Goal: Information Seeking & Learning: Find specific page/section

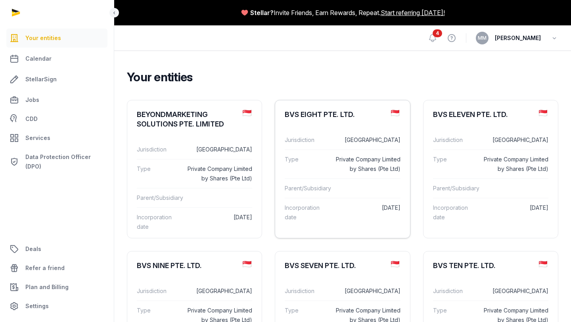
click at [347, 189] on div "Parent/Subsidiary" at bounding box center [342, 187] width 115 height 19
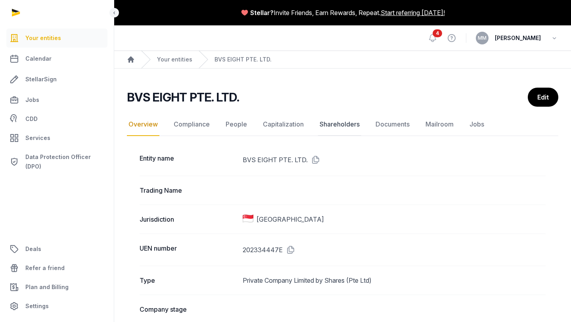
click at [350, 127] on link "Shareholders" at bounding box center [339, 124] width 43 height 23
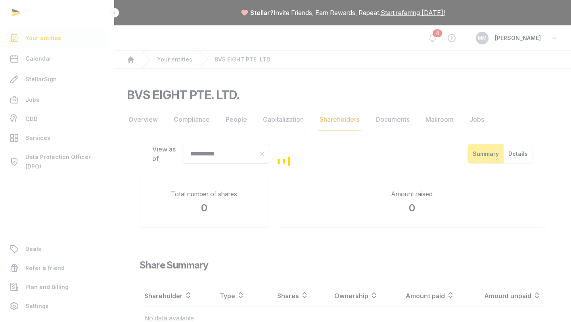
click at [385, 119] on div "Loading" at bounding box center [285, 161] width 571 height 322
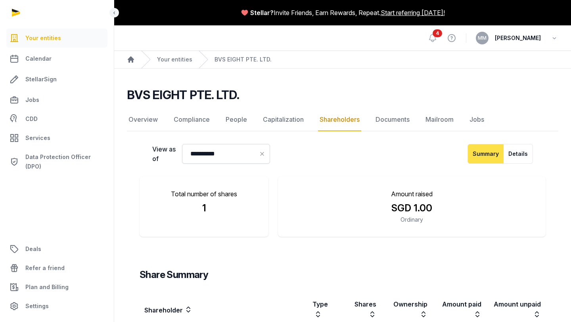
click at [385, 119] on link "Documents" at bounding box center [392, 119] width 37 height 23
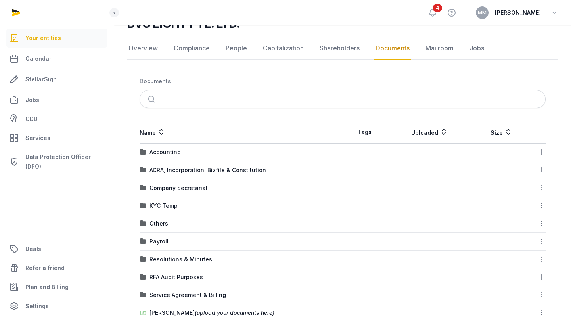
scroll to position [101, 0]
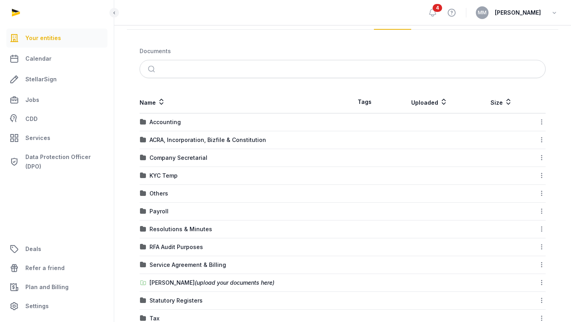
click at [233, 133] on td "ACRA, Incorporation, Bizfile & Constitution" at bounding box center [241, 140] width 203 height 18
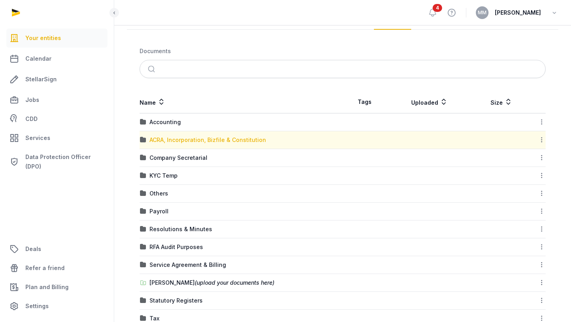
click at [224, 142] on div "ACRA, Incorporation, Bizfile & Constitution" at bounding box center [207, 140] width 117 height 8
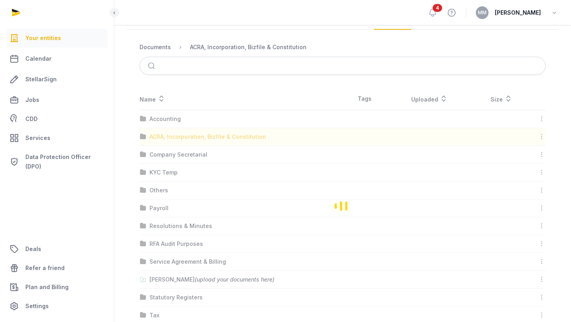
scroll to position [0, 0]
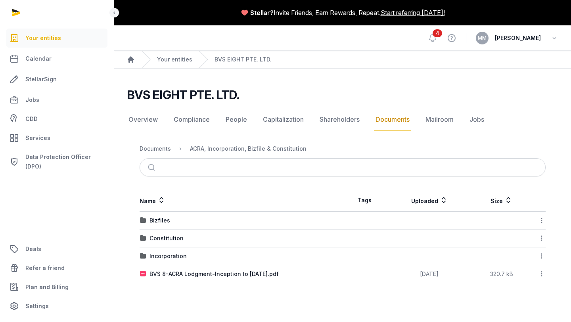
click at [303, 224] on div "Bizfiles" at bounding box center [241, 220] width 202 height 8
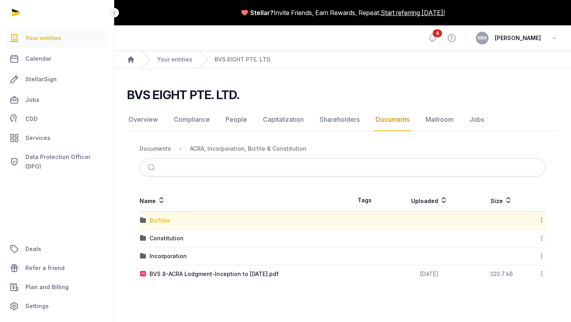
click at [158, 220] on div "Bizfiles" at bounding box center [159, 220] width 21 height 8
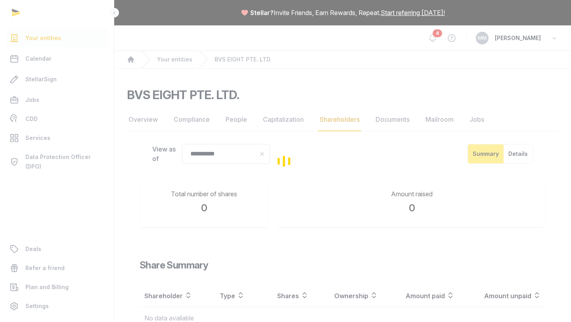
scroll to position [66, 0]
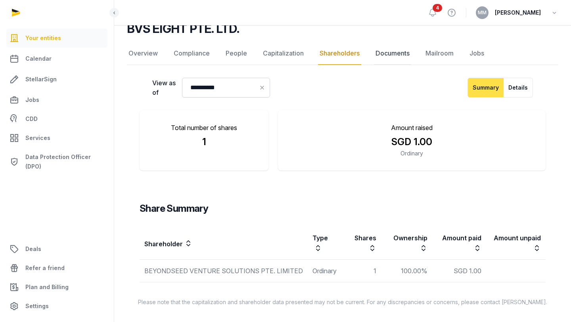
click at [383, 58] on link "Documents" at bounding box center [392, 53] width 37 height 23
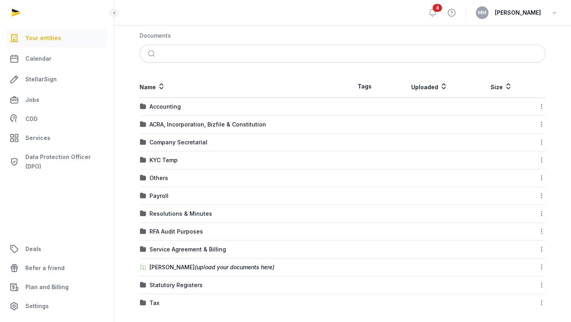
scroll to position [122, 0]
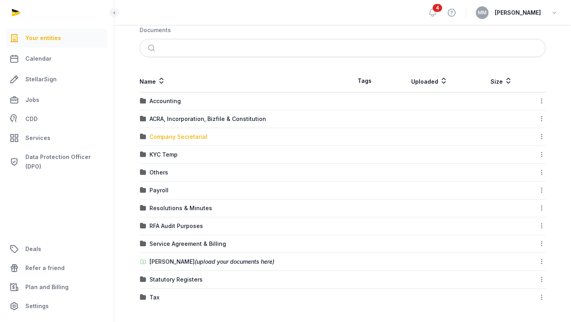
click at [201, 136] on div "Company Secretarial" at bounding box center [178, 137] width 58 height 8
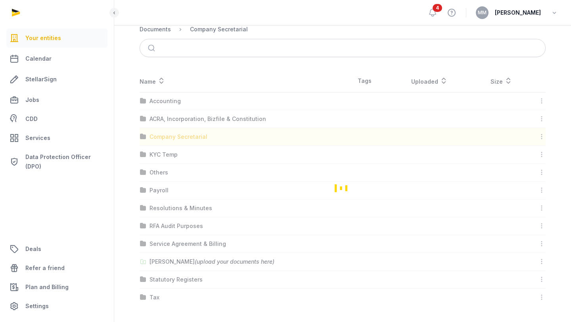
scroll to position [0, 0]
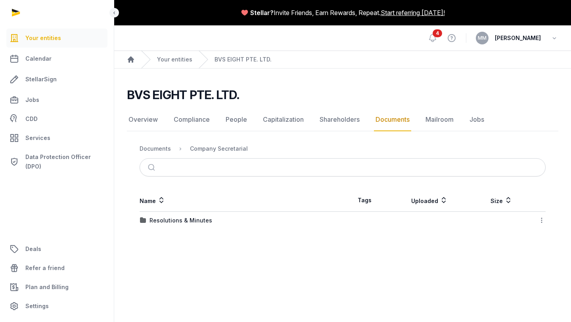
click at [199, 226] on td "Resolutions & Minutes" at bounding box center [241, 221] width 203 height 18
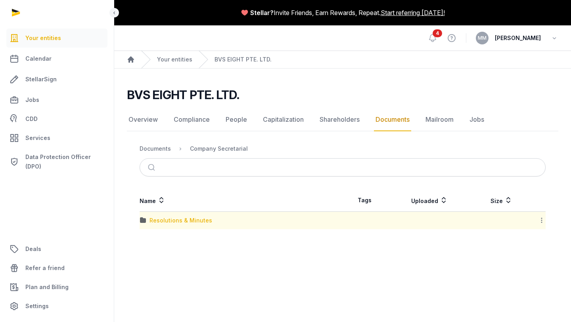
click at [199, 223] on div "Resolutions & Minutes" at bounding box center [180, 220] width 63 height 8
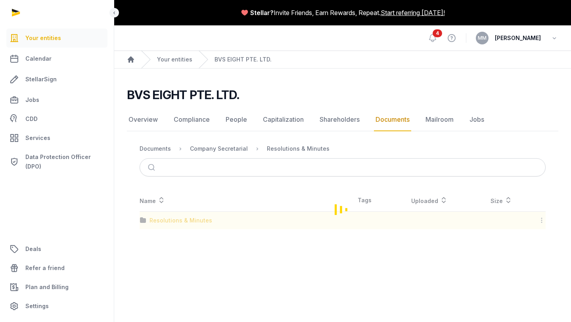
click at [199, 223] on div "Loading" at bounding box center [342, 209] width 431 height 40
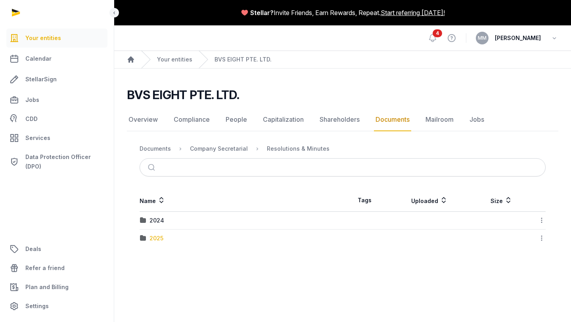
click at [151, 235] on div "2025" at bounding box center [156, 238] width 14 height 8
click at [158, 149] on div "Documents" at bounding box center [155, 149] width 31 height 8
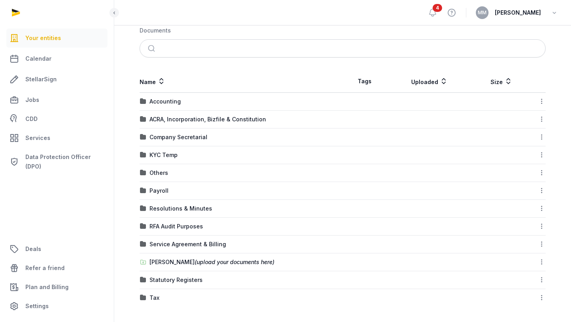
scroll to position [122, 0]
click at [191, 279] on div "Statutory Registers" at bounding box center [175, 279] width 53 height 8
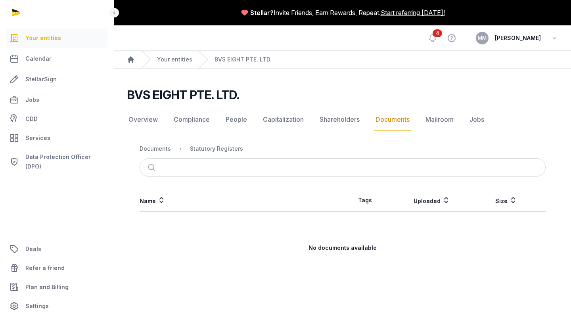
scroll to position [0, 0]
click at [142, 147] on div "Documents" at bounding box center [155, 149] width 31 height 8
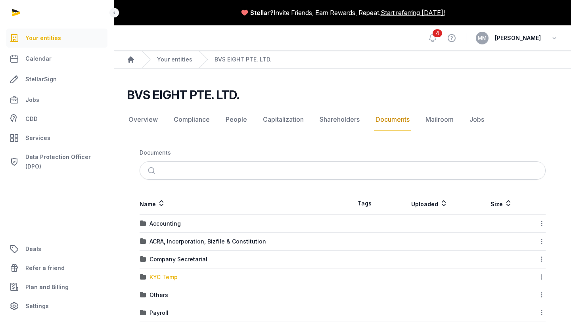
click at [174, 273] on div "KYC Temp" at bounding box center [163, 277] width 28 height 8
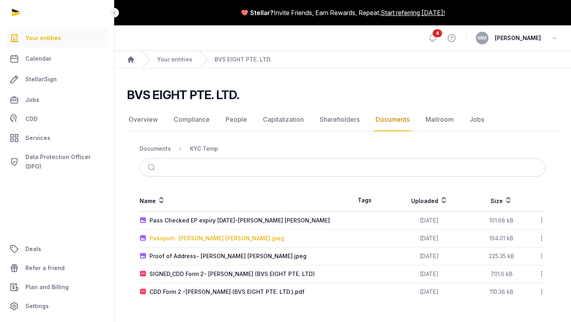
click at [197, 239] on div "Passport- [PERSON_NAME] [PERSON_NAME].jpeg" at bounding box center [216, 238] width 135 height 8
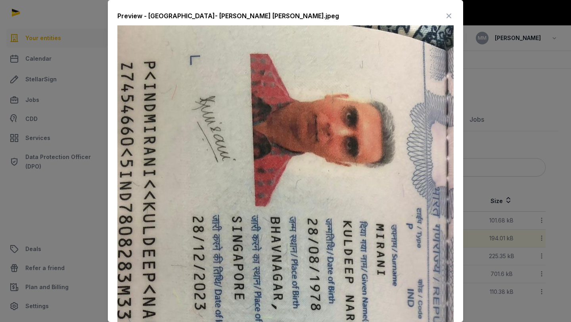
click at [452, 18] on icon at bounding box center [449, 16] width 10 height 13
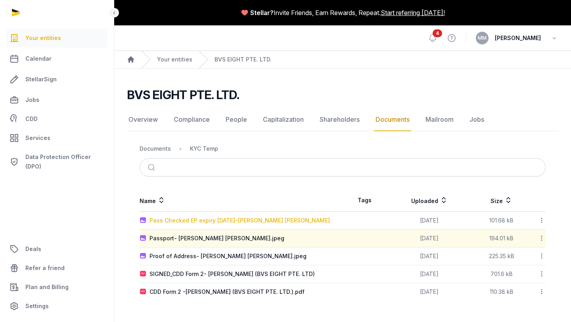
click at [281, 222] on div "Pass Checked EP expiry [DATE]-[PERSON_NAME] [PERSON_NAME]" at bounding box center [239, 220] width 180 height 8
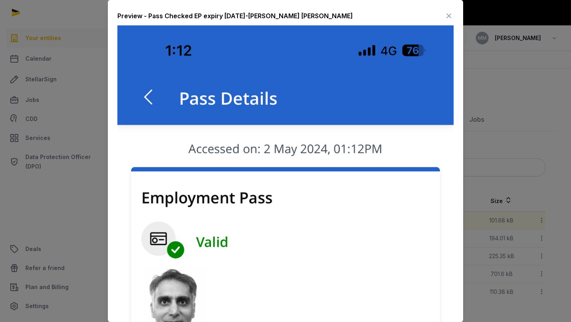
click at [478, 134] on div at bounding box center [285, 161] width 571 height 322
click at [450, 17] on icon at bounding box center [449, 16] width 10 height 13
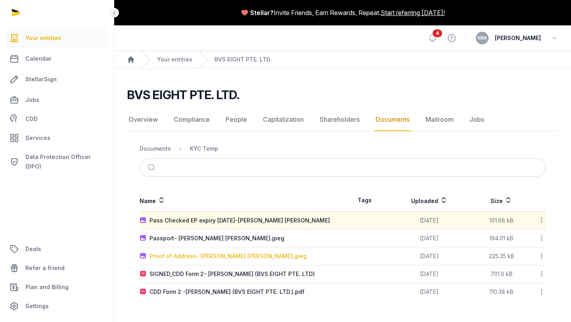
click at [274, 255] on div "Proof of Address- [PERSON_NAME] [PERSON_NAME].jpeg" at bounding box center [227, 256] width 157 height 8
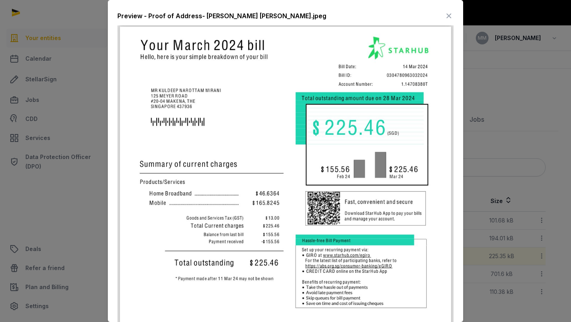
click at [450, 14] on icon at bounding box center [449, 16] width 10 height 13
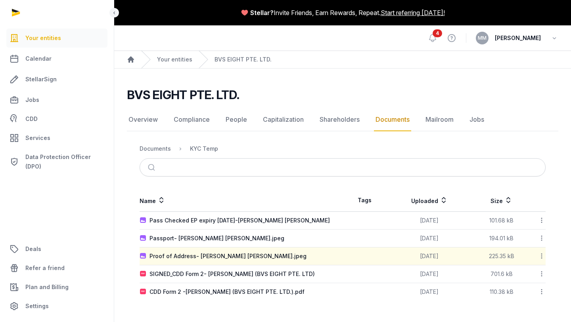
click at [161, 155] on nav "Documents KYC Temp" at bounding box center [343, 148] width 406 height 19
click at [161, 148] on div "Documents" at bounding box center [155, 149] width 31 height 8
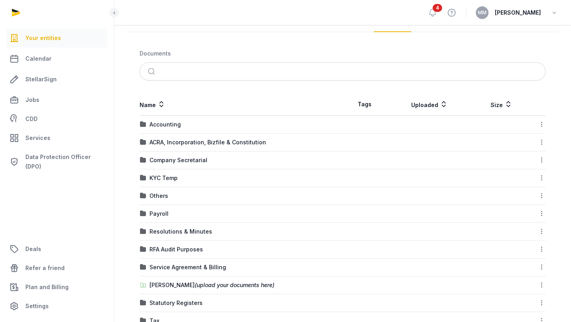
scroll to position [122, 0]
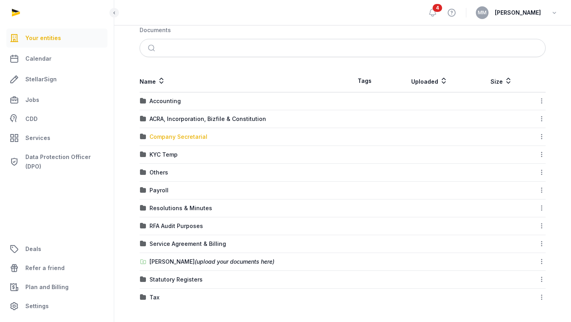
click at [174, 136] on div "Company Secretarial" at bounding box center [178, 137] width 58 height 8
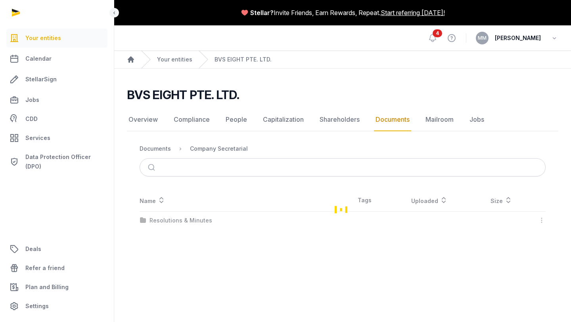
scroll to position [0, 0]
click at [203, 147] on div "Company Secretarial" at bounding box center [219, 149] width 58 height 8
click at [151, 154] on nav "Documents Company Secretarial" at bounding box center [343, 148] width 406 height 19
click at [156, 147] on div "Documents" at bounding box center [155, 149] width 31 height 8
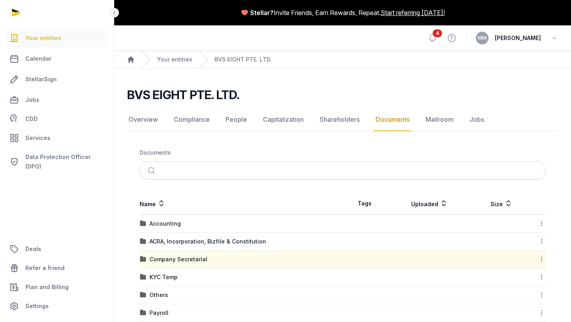
click at [168, 233] on td "ACRA, Incorporation, Bizfile & Constitution" at bounding box center [241, 242] width 203 height 18
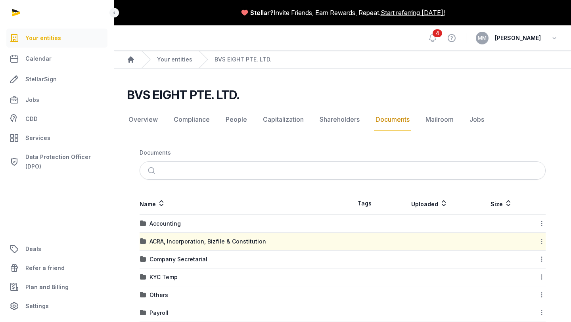
click at [168, 233] on td "ACRA, Incorporation, Bizfile & Constitution" at bounding box center [241, 242] width 203 height 18
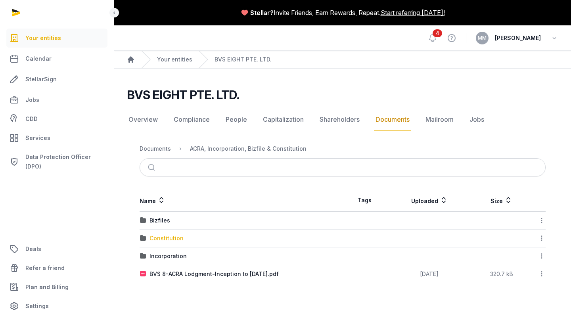
click at [175, 239] on div "Constitution" at bounding box center [166, 238] width 34 height 8
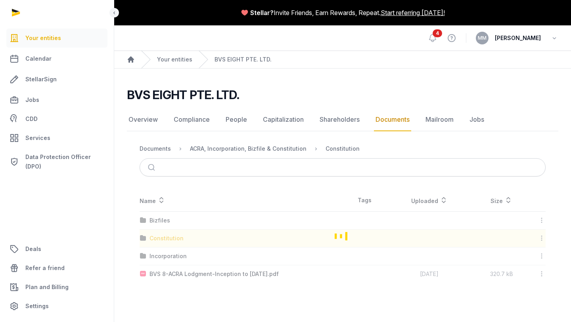
click at [175, 239] on div "Loading" at bounding box center [342, 236] width 431 height 94
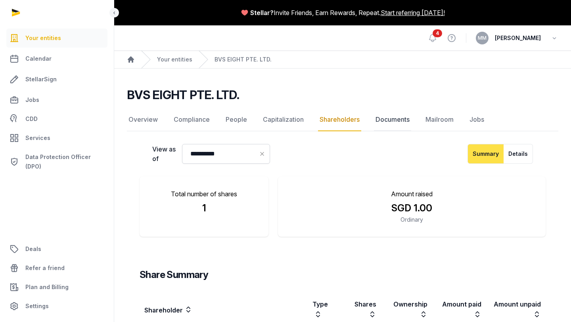
click at [396, 112] on link "Documents" at bounding box center [392, 119] width 37 height 23
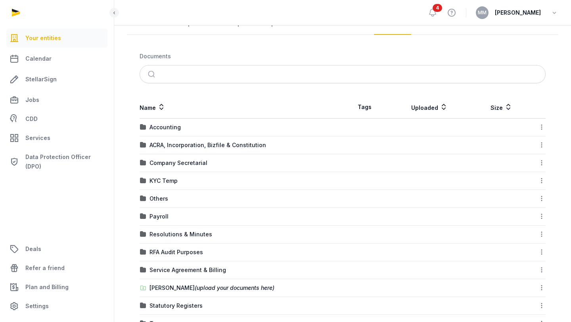
scroll to position [96, 0]
click at [170, 128] on div "Accounting" at bounding box center [164, 128] width 31 height 8
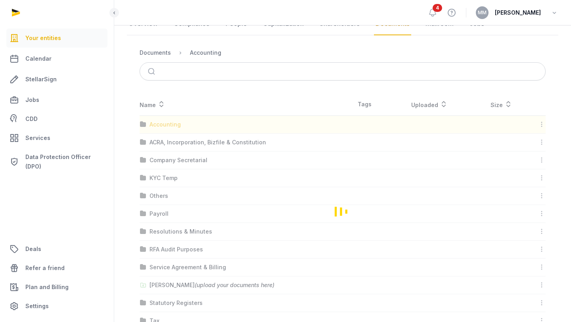
scroll to position [0, 0]
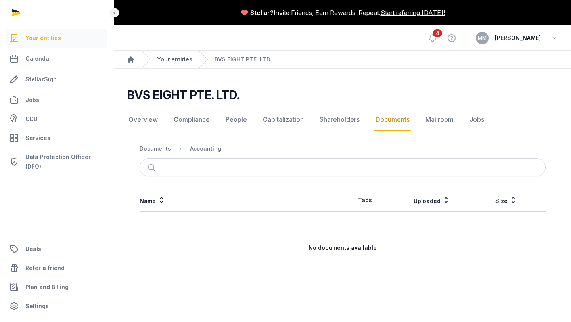
click at [178, 58] on link "Your entities" at bounding box center [174, 59] width 35 height 8
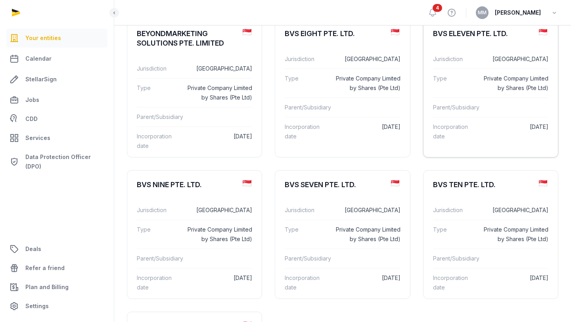
scroll to position [100, 0]
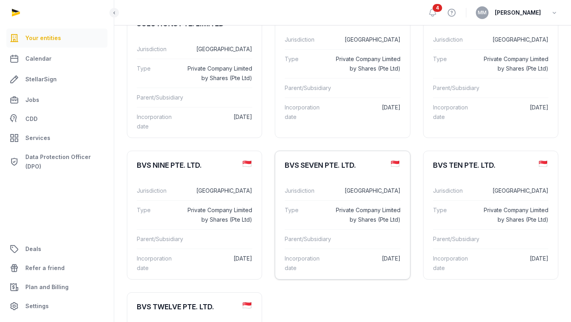
click at [325, 185] on dl "Jurisdiction [GEOGRAPHIC_DATA] Type Private Company Limited by Shares (Pte Ltd)…" at bounding box center [342, 229] width 134 height 109
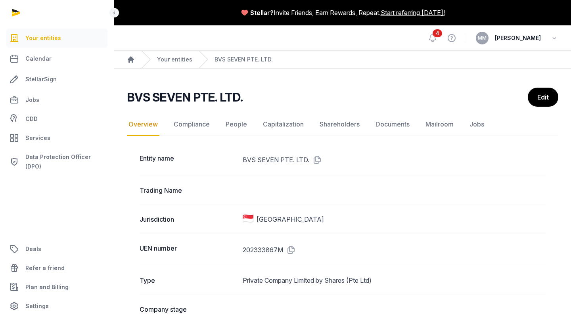
scroll to position [8, 0]
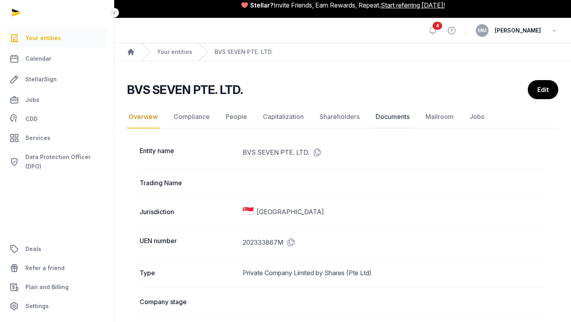
click at [385, 115] on link "Documents" at bounding box center [392, 116] width 37 height 23
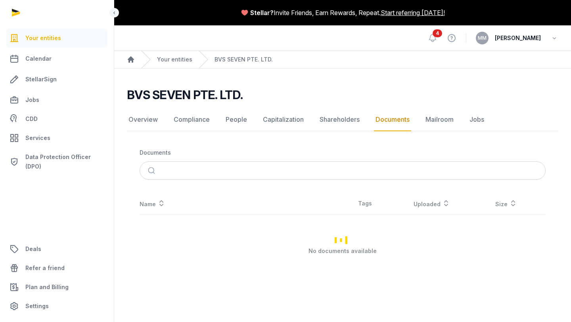
click at [336, 120] on link "Shareholders" at bounding box center [339, 119] width 43 height 23
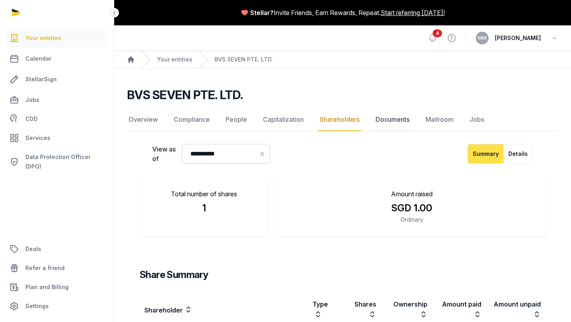
click at [381, 122] on link "Documents" at bounding box center [392, 119] width 37 height 23
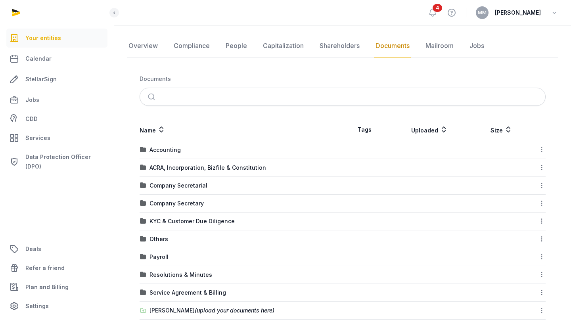
scroll to position [92, 0]
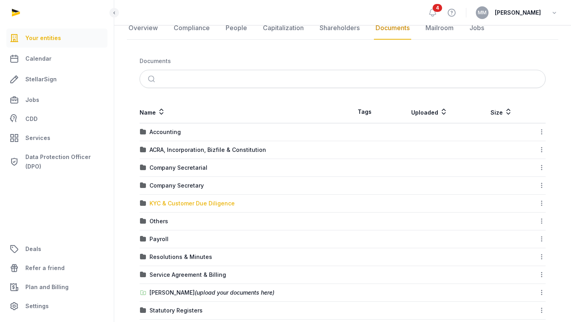
click at [226, 203] on div "KYC & Customer Due Diligence" at bounding box center [191, 203] width 85 height 8
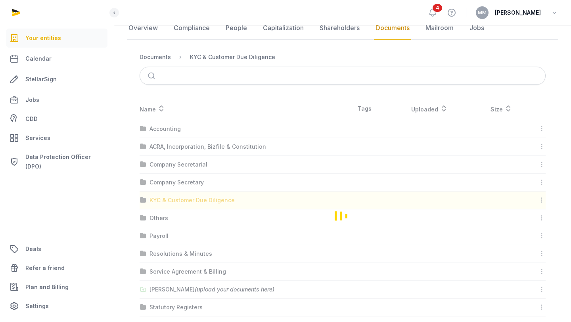
scroll to position [0, 0]
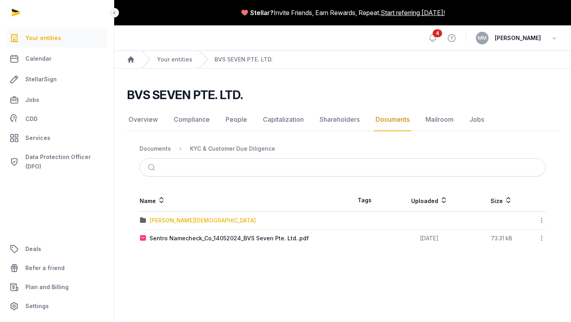
click at [174, 223] on div "[PERSON_NAME][DEMOGRAPHIC_DATA]" at bounding box center [202, 220] width 106 height 8
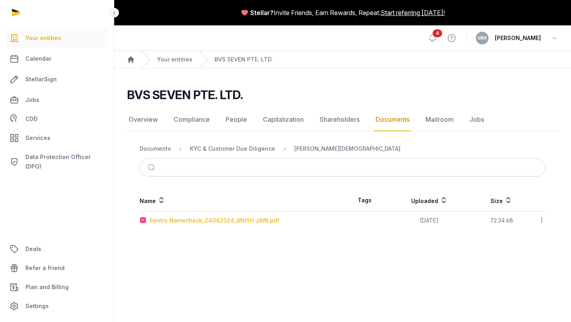
click at [174, 223] on div "Sentro Namecheck_24042024_ANISH JAIN.pdf" at bounding box center [214, 220] width 130 height 8
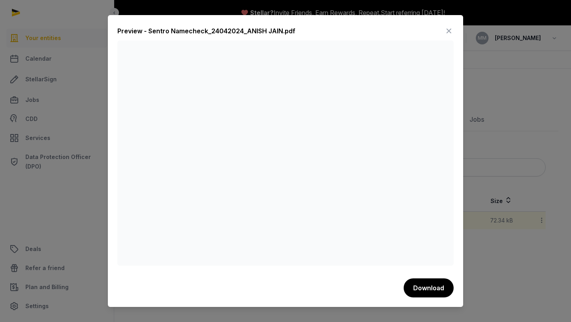
click at [484, 224] on div at bounding box center [285, 161] width 571 height 322
click at [446, 29] on icon at bounding box center [449, 31] width 10 height 13
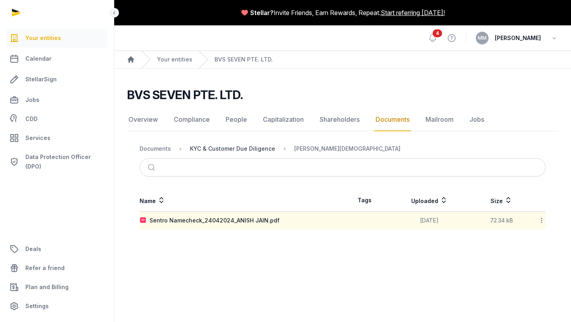
click at [259, 147] on div "KYC & Customer Due Diligence" at bounding box center [232, 149] width 85 height 8
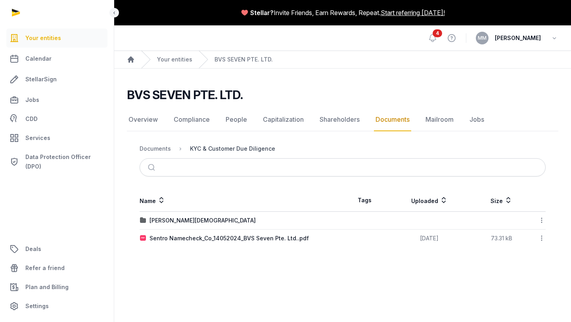
click at [251, 145] on div "KYC & Customer Due Diligence" at bounding box center [232, 149] width 85 height 8
click at [241, 146] on div "KYC & Customer Due Diligence" at bounding box center [232, 149] width 85 height 8
click at [161, 149] on div "Documents" at bounding box center [155, 149] width 31 height 8
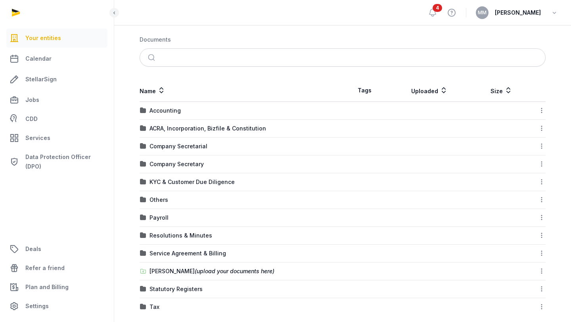
scroll to position [122, 0]
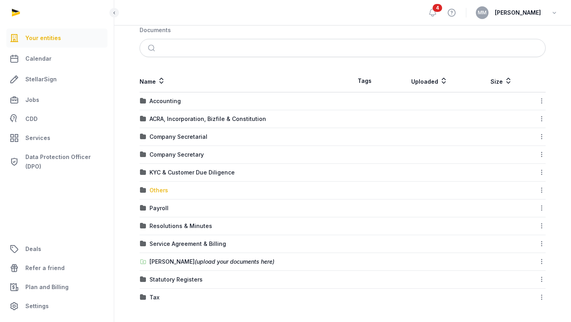
click at [163, 192] on div "Others" at bounding box center [158, 190] width 19 height 8
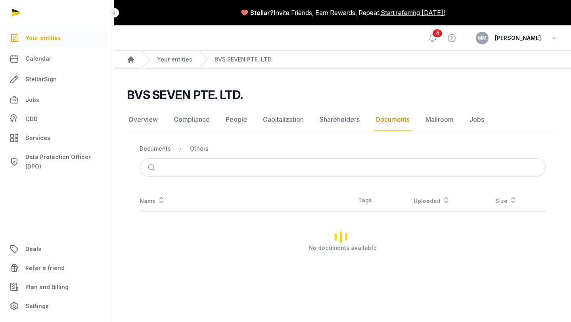
scroll to position [0, 0]
click at [155, 148] on div "Documents" at bounding box center [155, 149] width 31 height 8
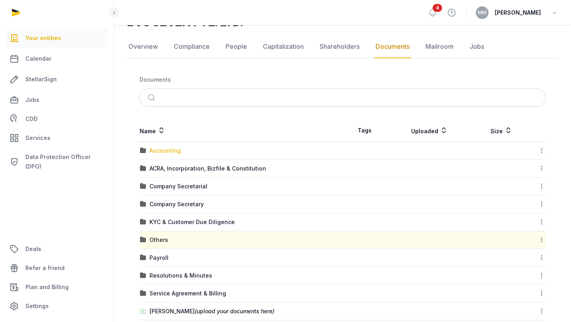
scroll to position [122, 0]
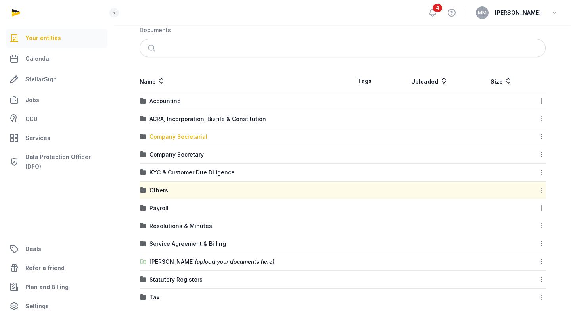
click at [184, 138] on div "Company Secretarial" at bounding box center [178, 137] width 58 height 8
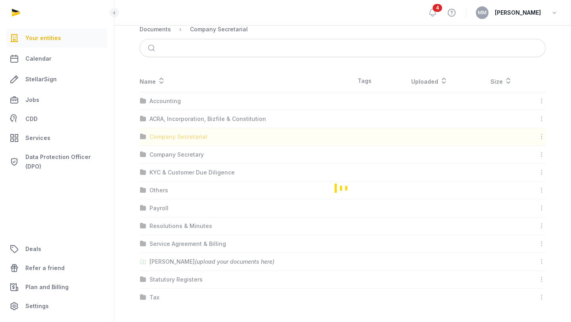
scroll to position [0, 0]
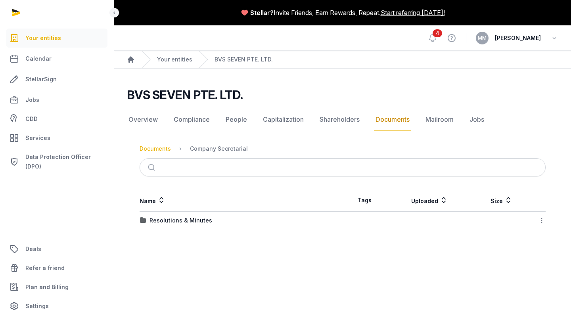
click at [158, 146] on div "Documents" at bounding box center [155, 149] width 31 height 8
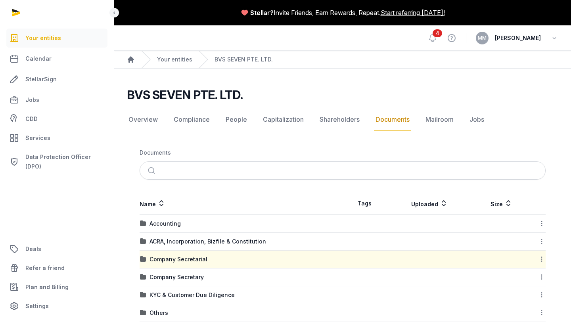
click at [183, 222] on div "Accounting" at bounding box center [241, 224] width 202 height 8
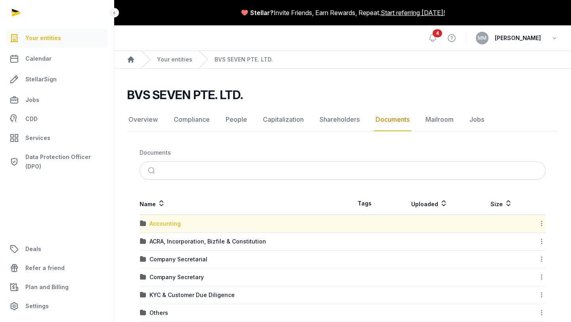
click at [168, 221] on div "Accounting" at bounding box center [164, 224] width 31 height 8
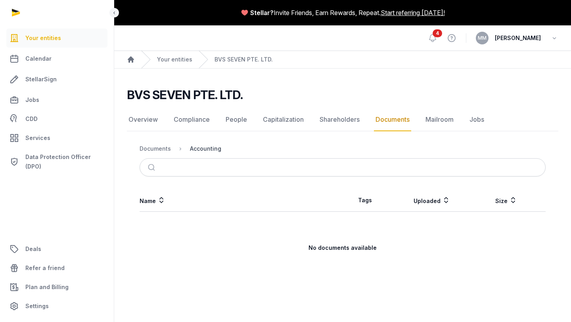
click at [195, 147] on div "Accounting" at bounding box center [205, 149] width 31 height 8
click at [381, 123] on link "Documents" at bounding box center [392, 119] width 37 height 23
click at [164, 145] on div "Documents" at bounding box center [155, 149] width 31 height 8
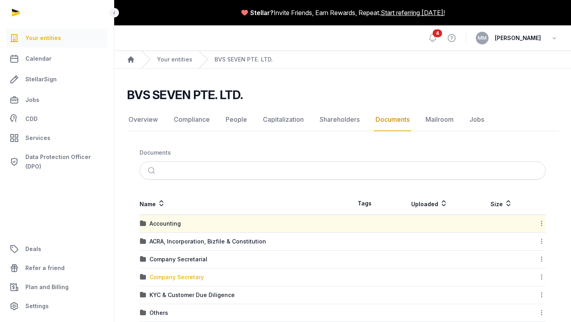
click at [187, 279] on div "Company Secretary" at bounding box center [176, 277] width 54 height 8
